Goal: Browse casually

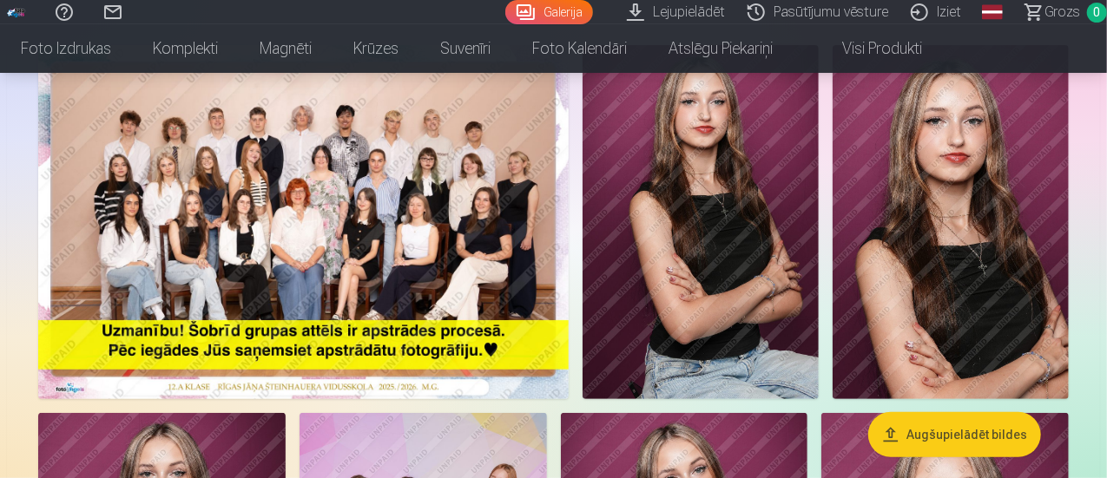
scroll to position [174, 0]
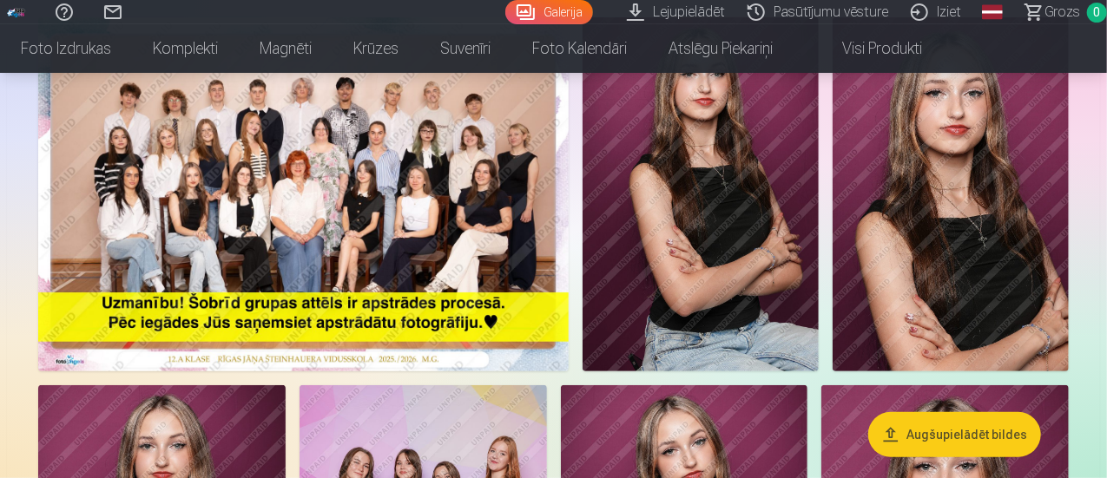
click at [359, 208] on img at bounding box center [303, 194] width 531 height 354
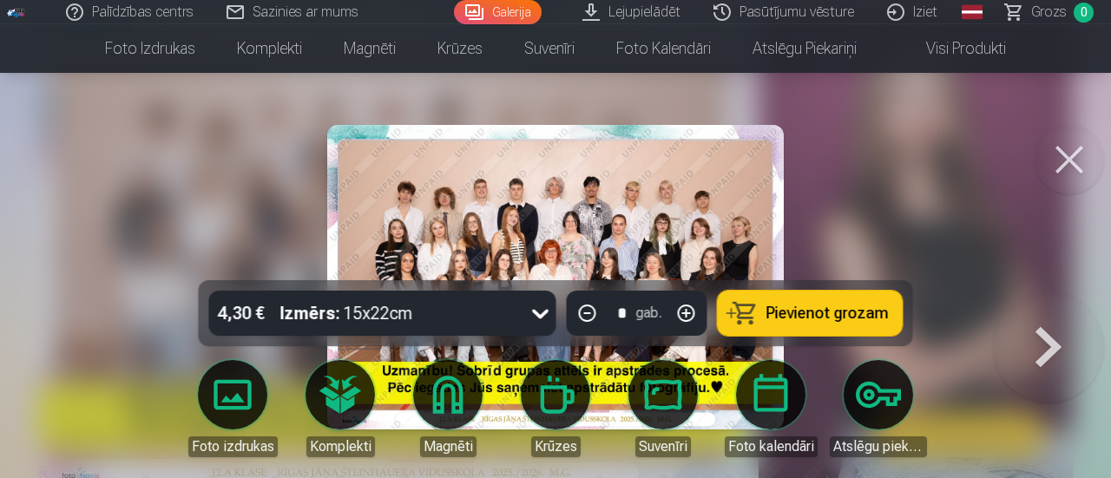
click at [1084, 163] on button at bounding box center [1069, 159] width 69 height 69
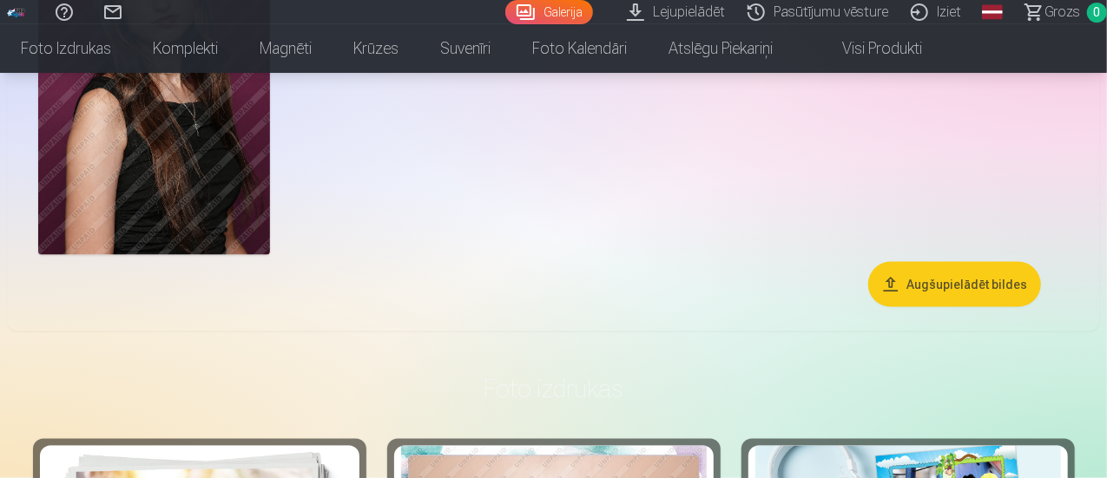
scroll to position [608, 0]
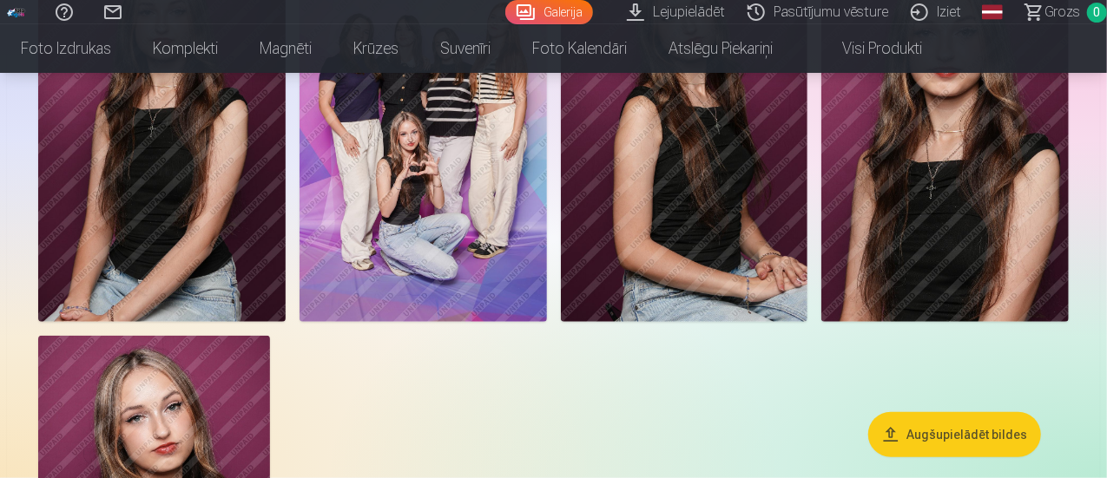
click at [547, 273] on img at bounding box center [423, 136] width 247 height 371
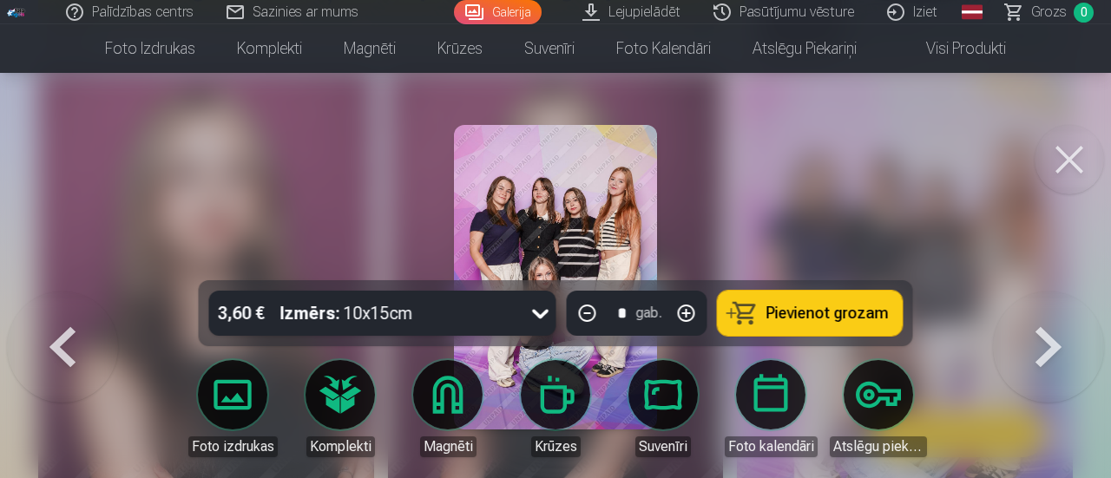
click at [1091, 154] on button at bounding box center [1069, 159] width 69 height 69
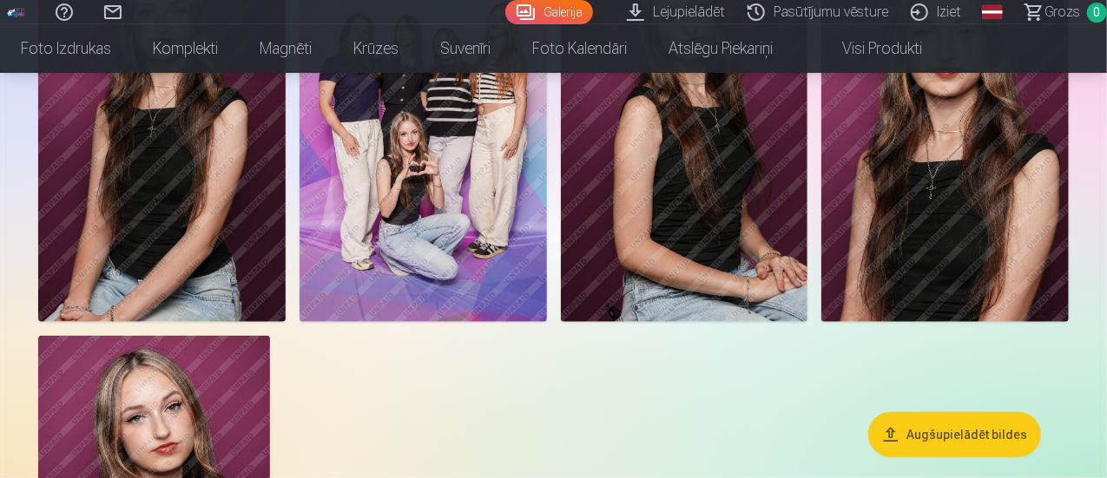
click at [547, 145] on img at bounding box center [423, 136] width 247 height 371
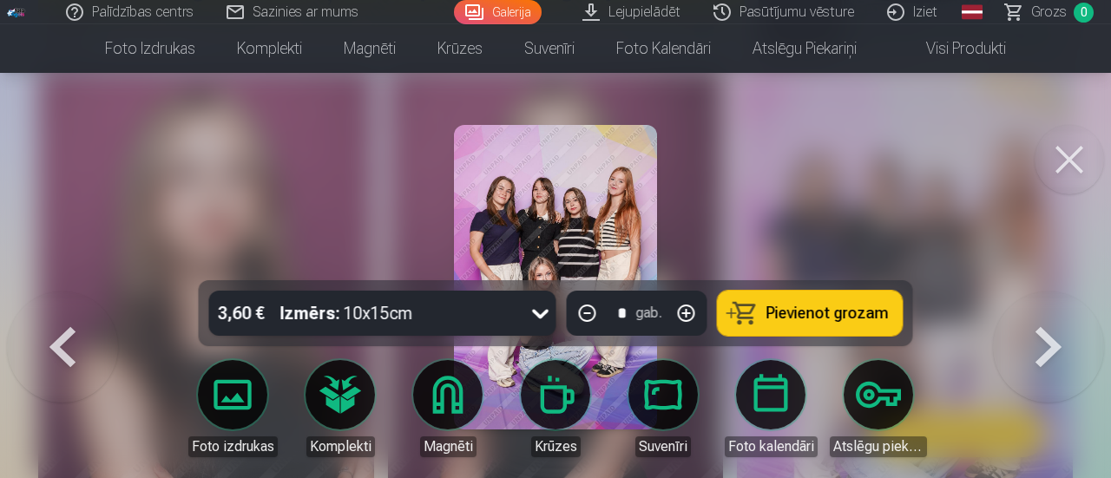
click at [486, 230] on img at bounding box center [555, 277] width 203 height 305
click at [535, 224] on img at bounding box center [555, 277] width 203 height 305
click at [535, 222] on img at bounding box center [555, 277] width 203 height 305
click at [1072, 154] on button at bounding box center [1069, 159] width 69 height 69
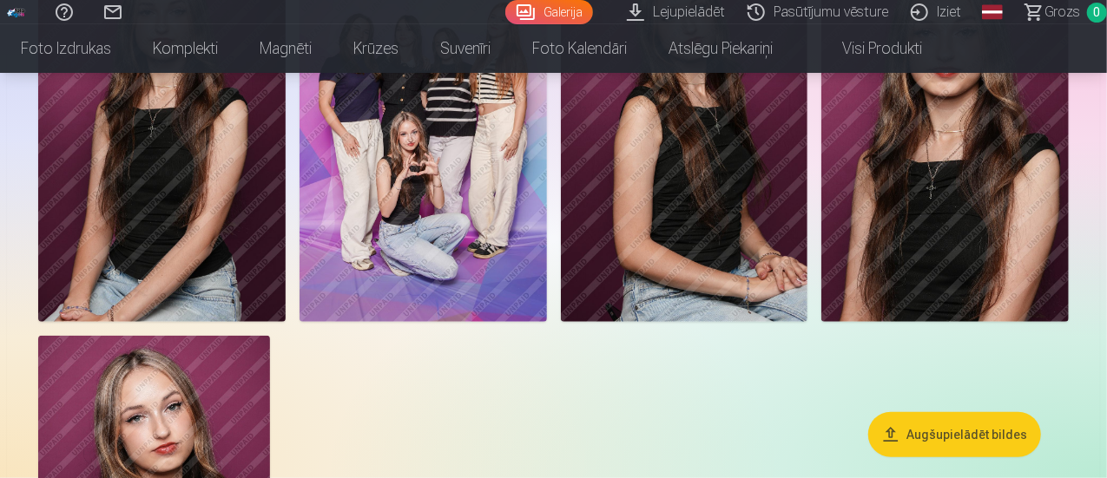
click at [286, 195] on img at bounding box center [161, 136] width 247 height 371
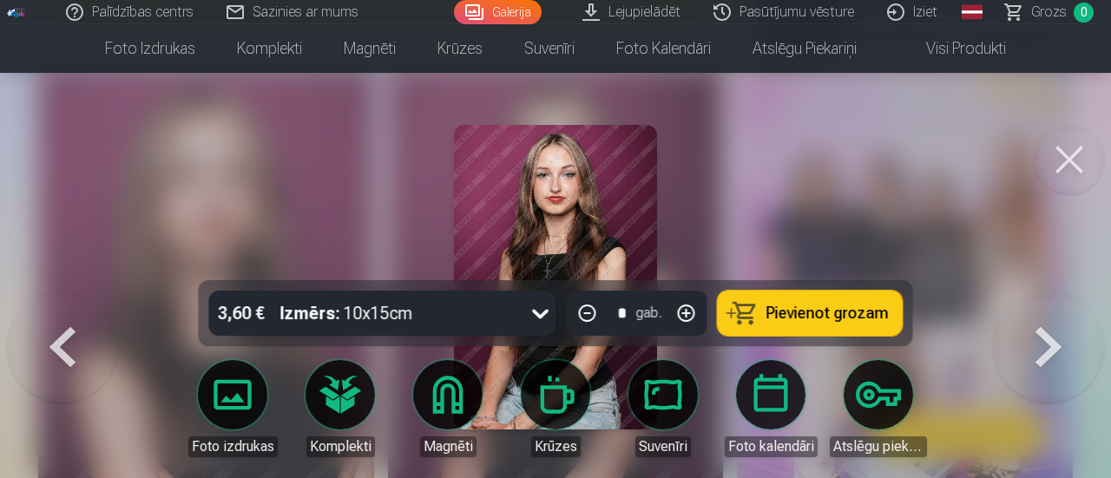
click at [1072, 141] on button at bounding box center [1069, 159] width 69 height 69
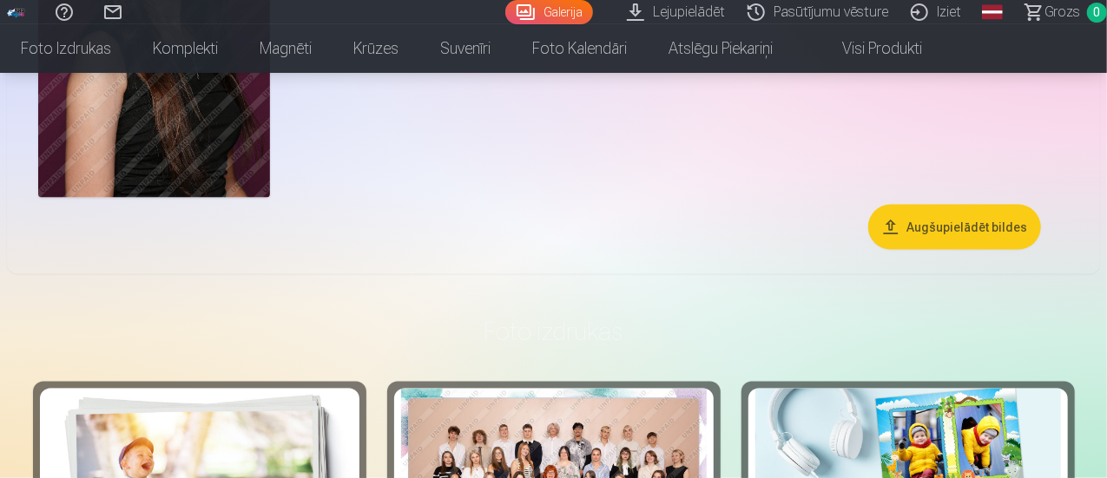
scroll to position [1129, 0]
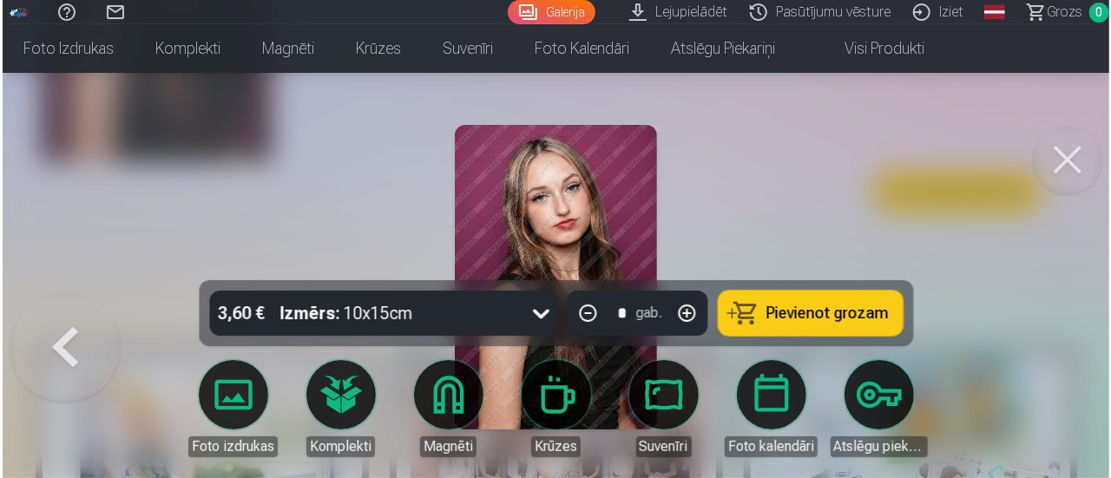
scroll to position [1131, 0]
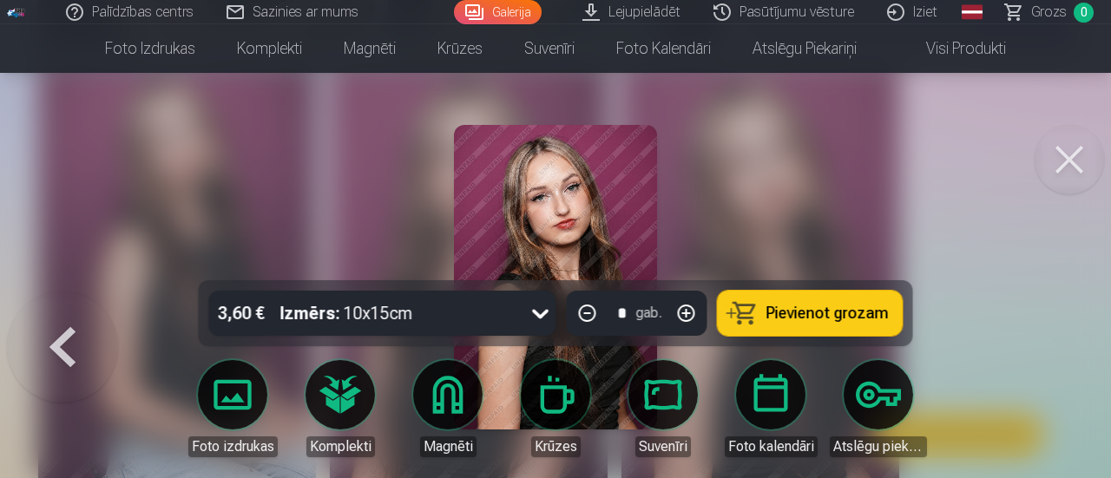
click at [1072, 162] on button at bounding box center [1069, 159] width 69 height 69
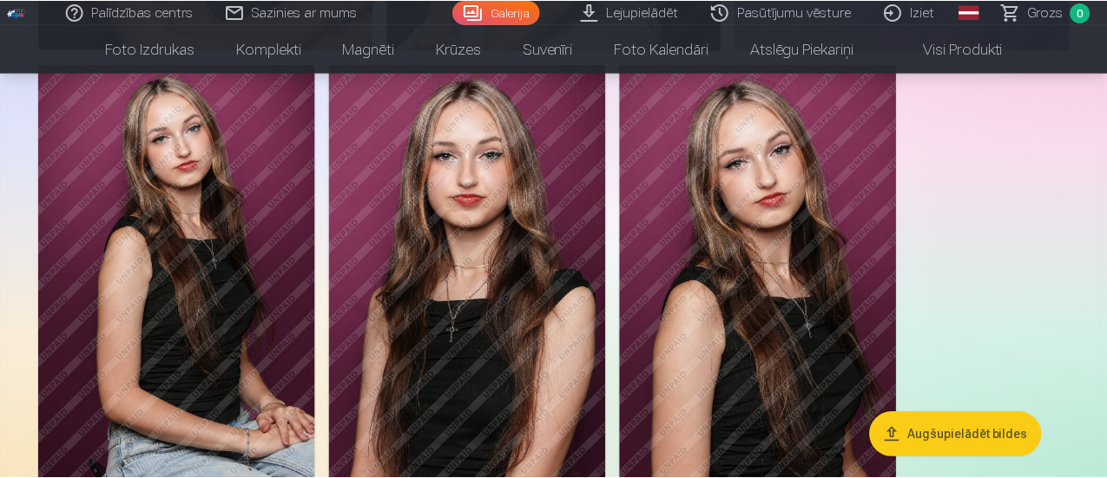
scroll to position [1129, 0]
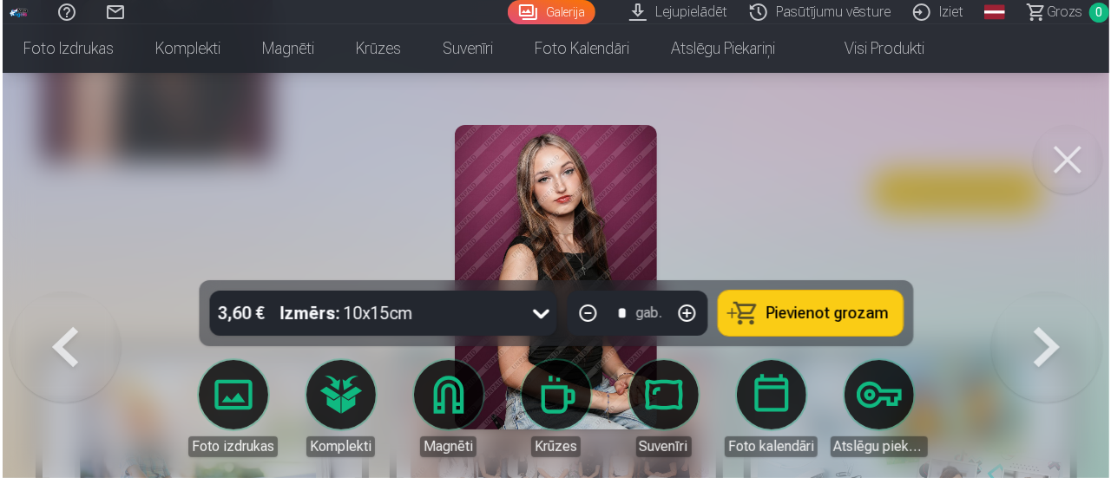
scroll to position [1131, 0]
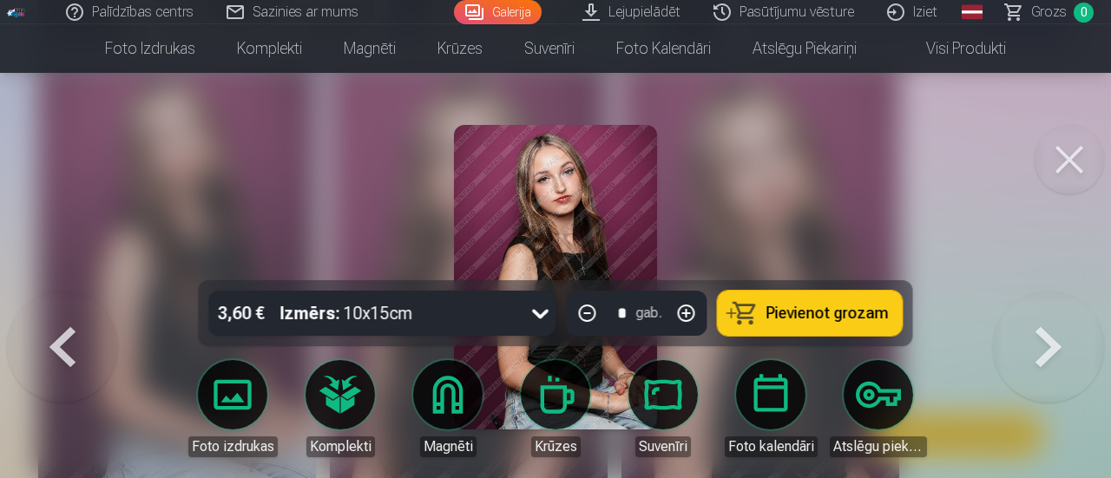
click at [1072, 171] on button at bounding box center [1069, 159] width 69 height 69
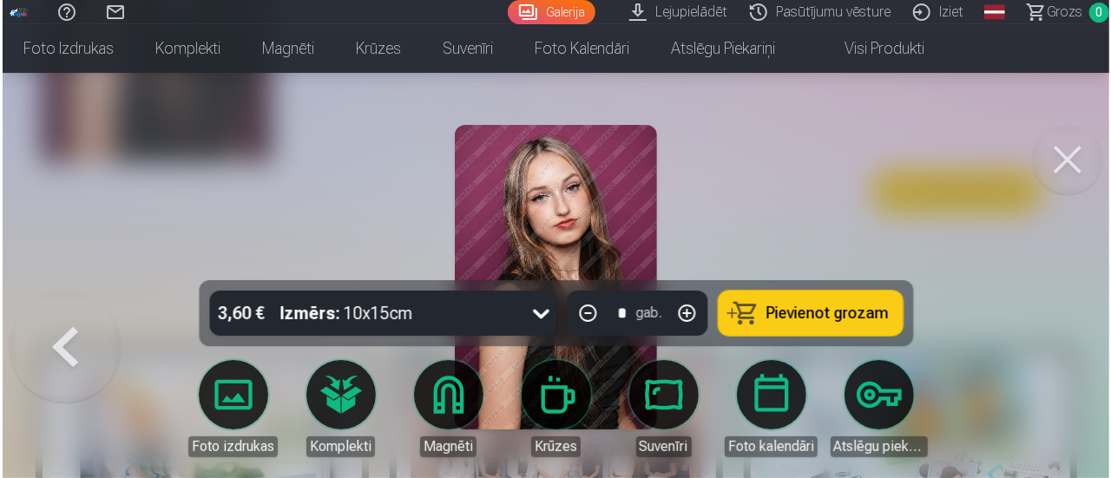
scroll to position [1131, 0]
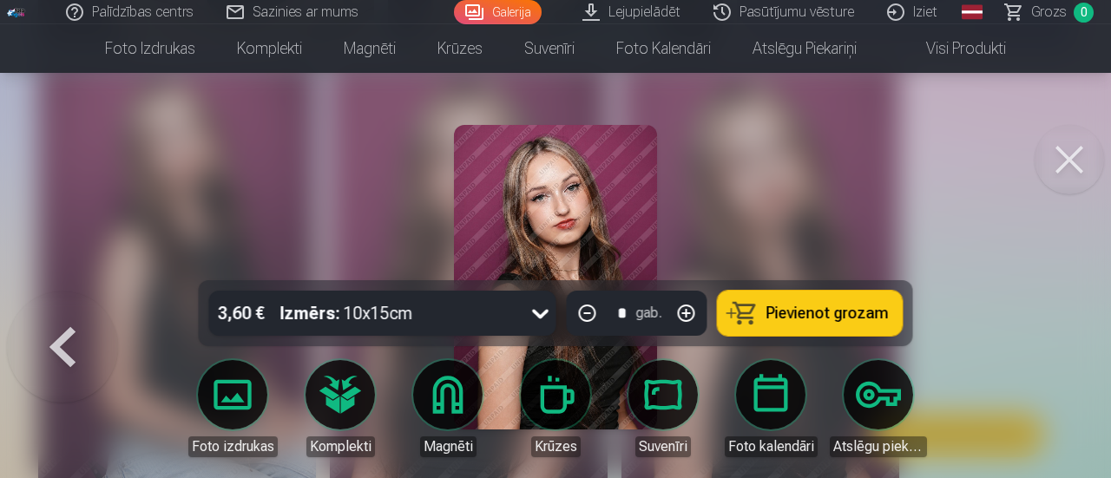
click at [1058, 155] on button at bounding box center [1069, 159] width 69 height 69
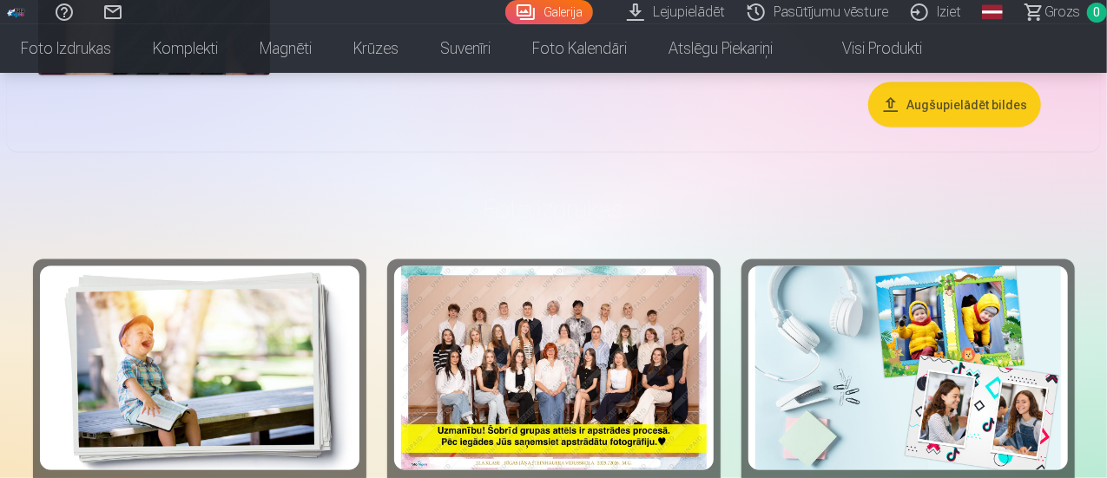
scroll to position [1129, 0]
